Goal: Find specific page/section: Find specific page/section

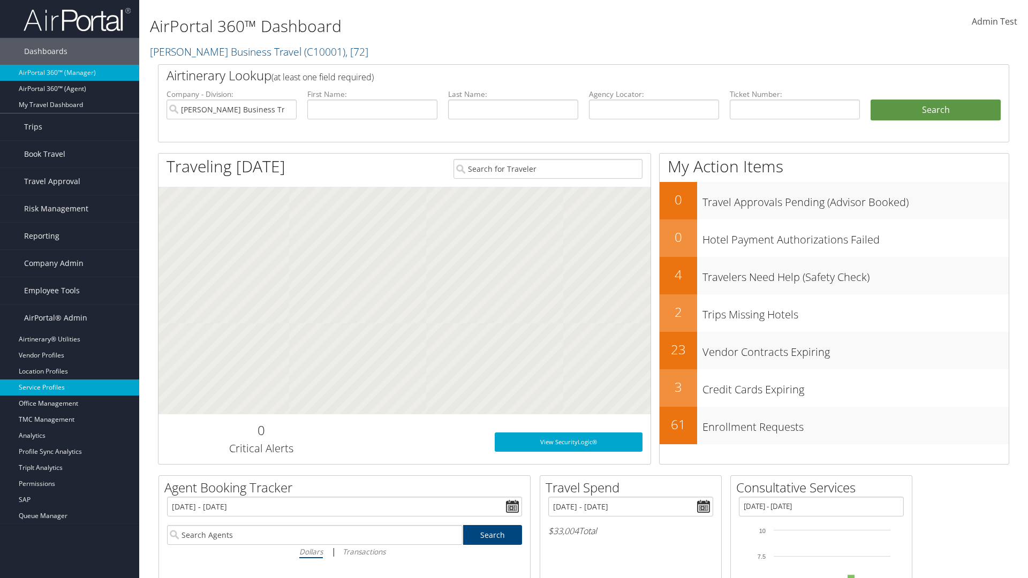
click at [70, 388] on link "Service Profiles" at bounding box center [69, 388] width 139 height 16
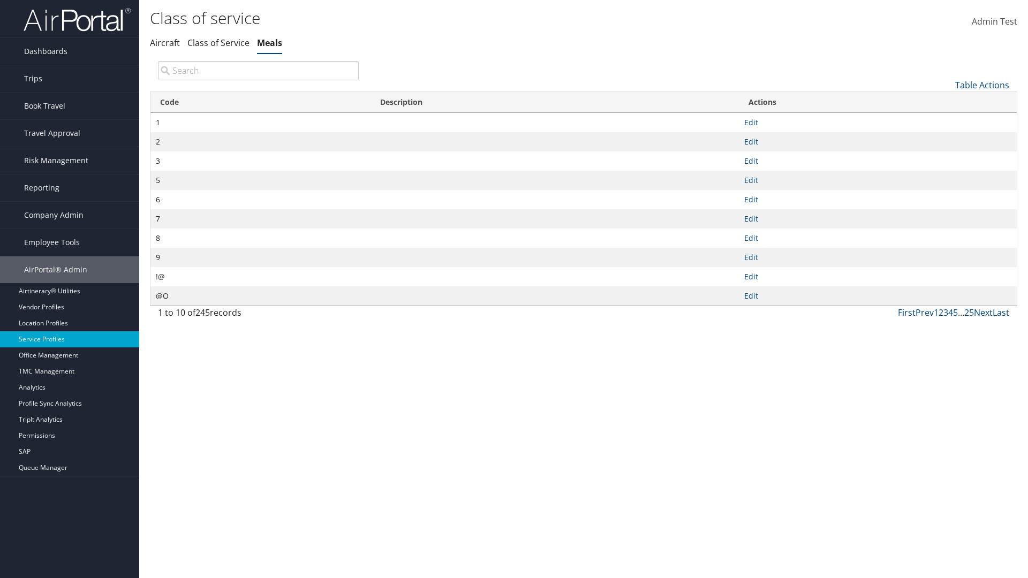
click at [260, 102] on th "Code" at bounding box center [260, 102] width 220 height 21
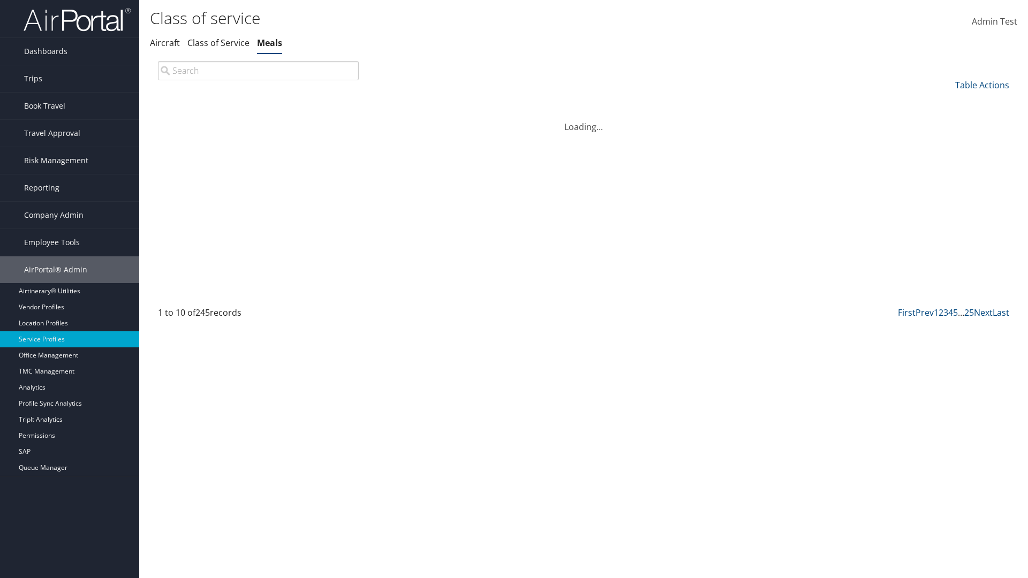
click at [260, 102] on th "Code" at bounding box center [260, 102] width 220 height 21
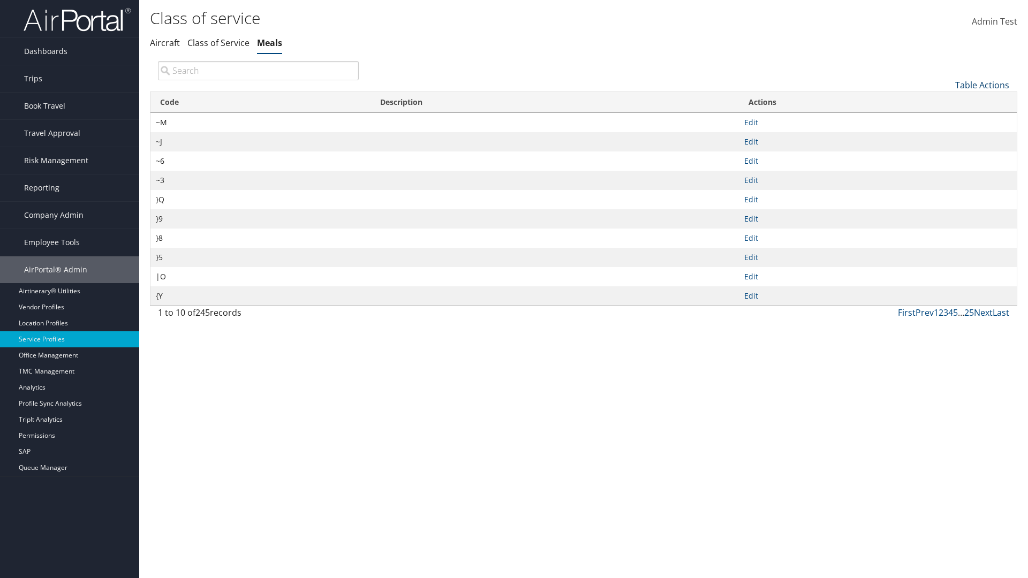
click at [982, 85] on link "Table Actions" at bounding box center [982, 85] width 54 height 12
click at [946, 156] on link "Page Length" at bounding box center [946, 156] width 141 height 18
click at [946, 121] on link "25" at bounding box center [946, 121] width 141 height 18
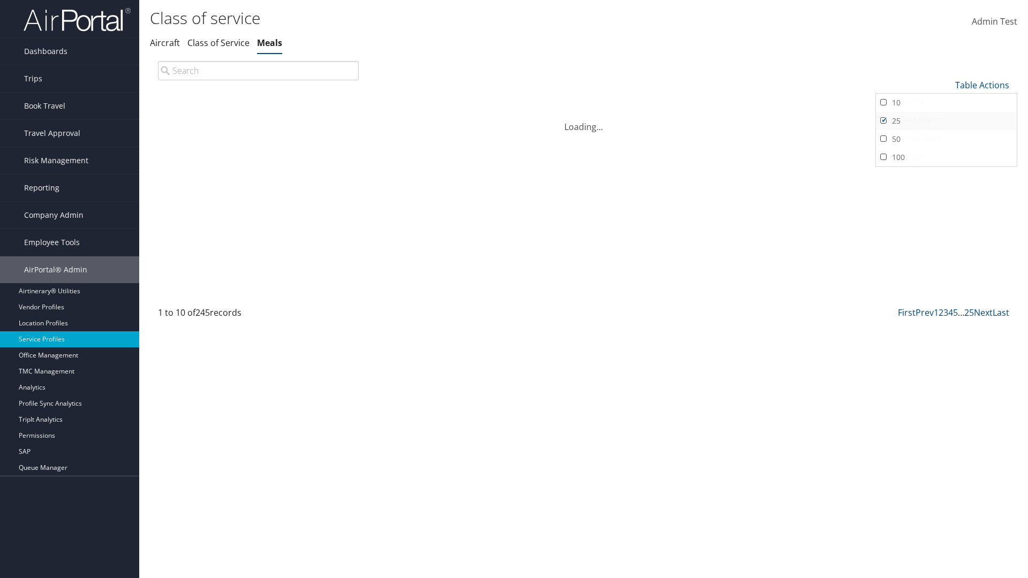
scroll to position [35, 0]
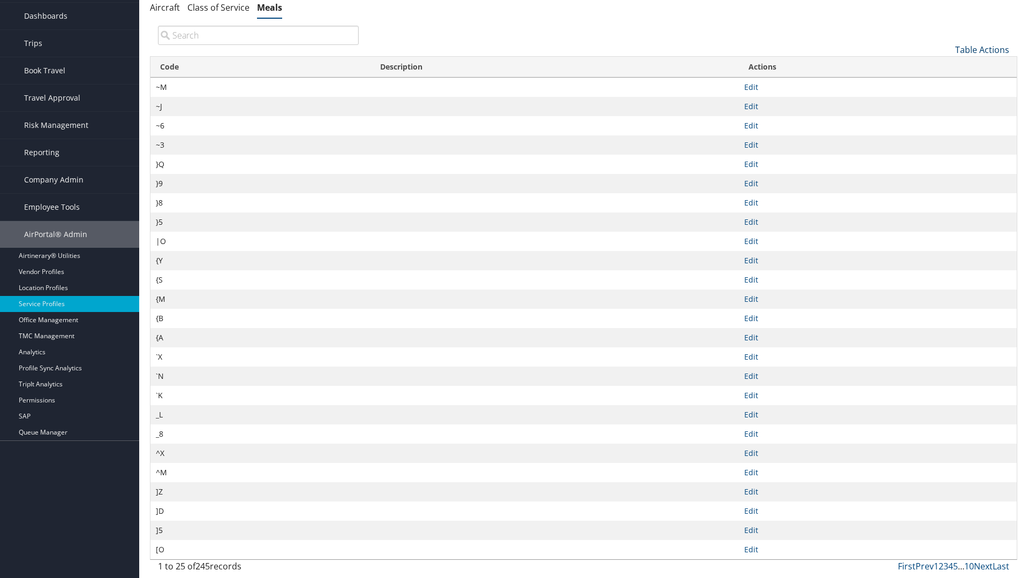
click at [982, 49] on link "Table Actions" at bounding box center [982, 50] width 54 height 12
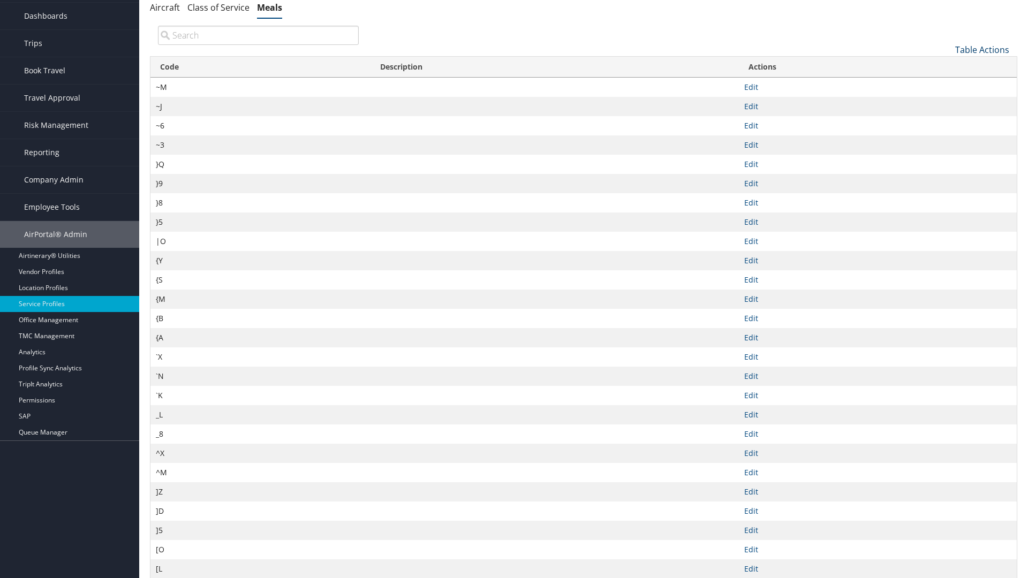
scroll to position [0, 0]
